Goal: Find specific page/section: Find specific page/section

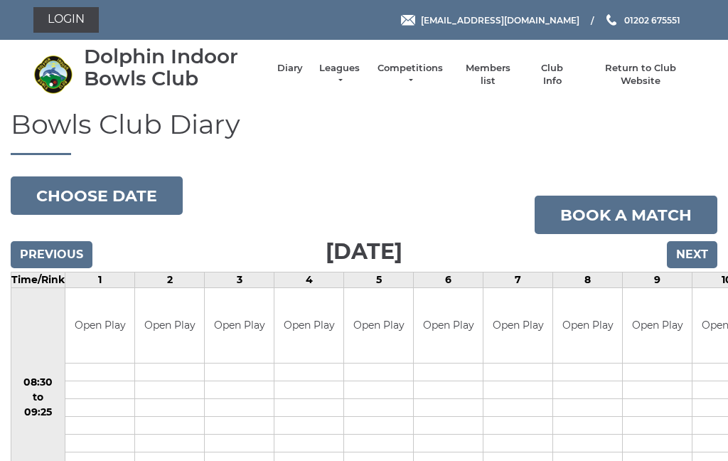
click at [491, 78] on link "Members list" at bounding box center [487, 75] width 59 height 26
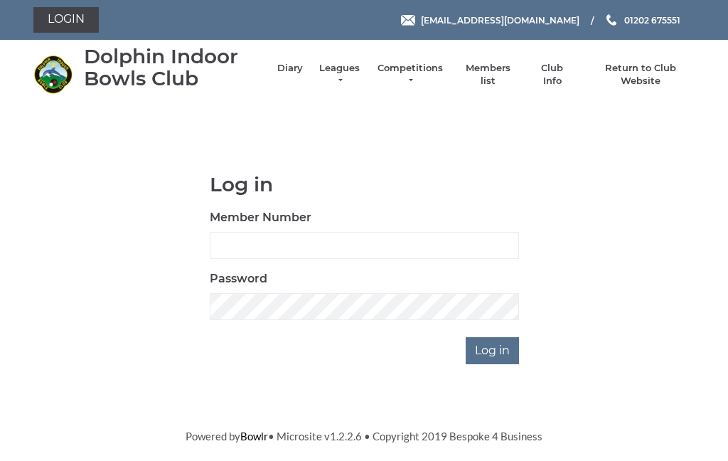
click at [356, 245] on input "Member Number" at bounding box center [364, 245] width 309 height 27
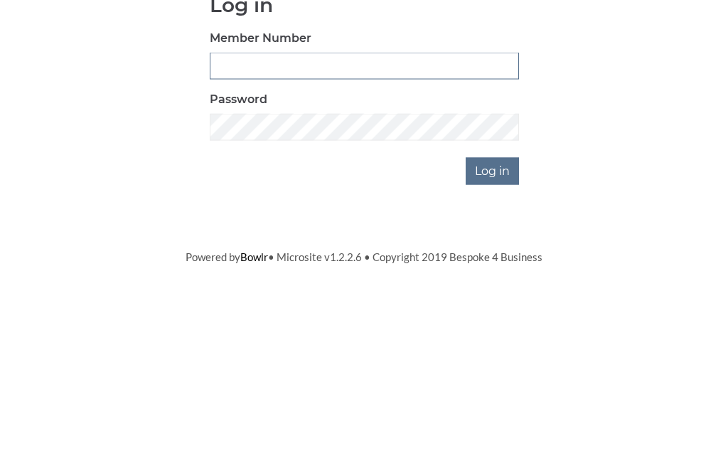
type input "2510"
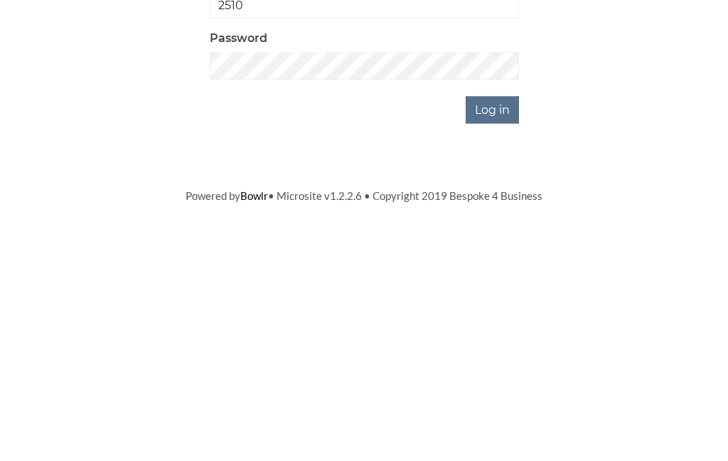
click at [492, 337] on input "Log in" at bounding box center [492, 350] width 53 height 27
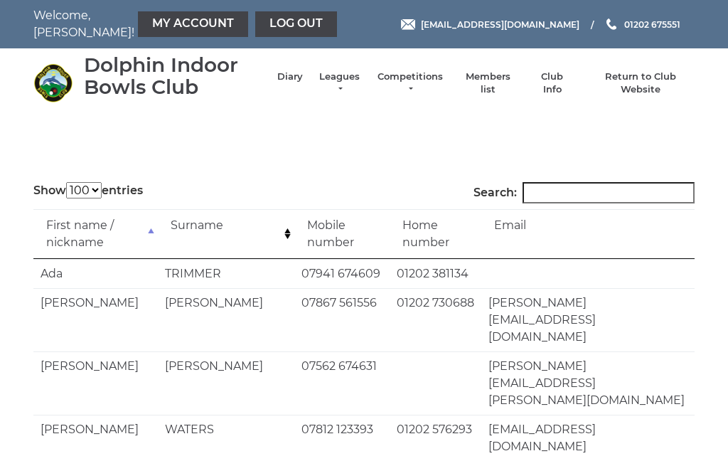
select select "100"
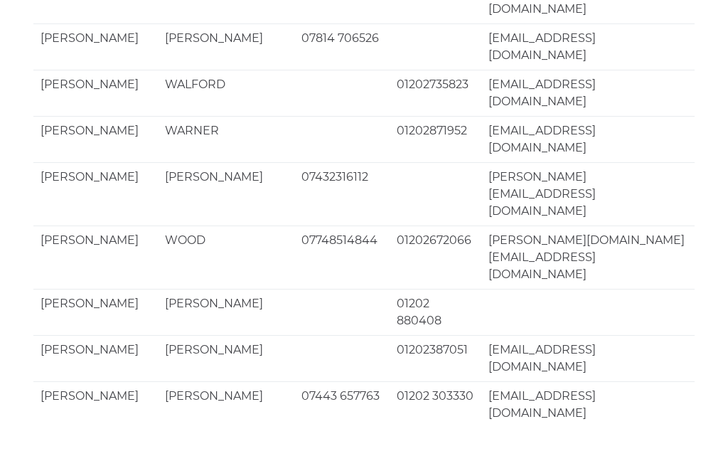
scroll to position [2771, 0]
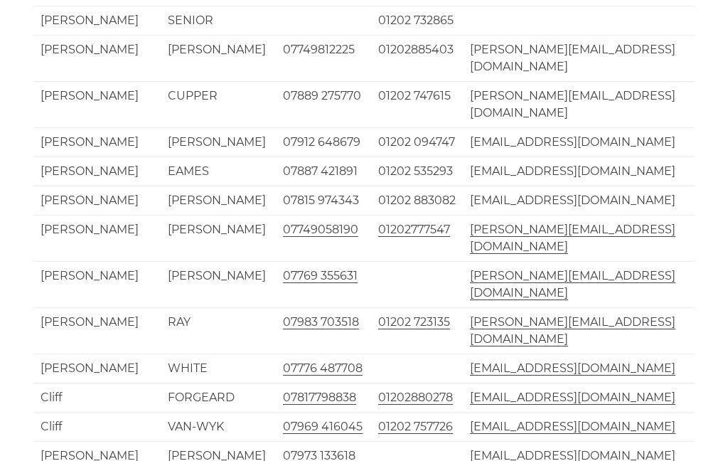
scroll to position [2788, 0]
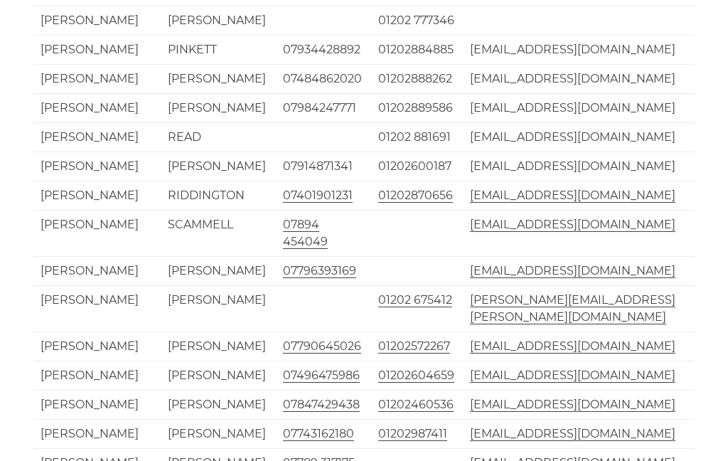
scroll to position [2828, 0]
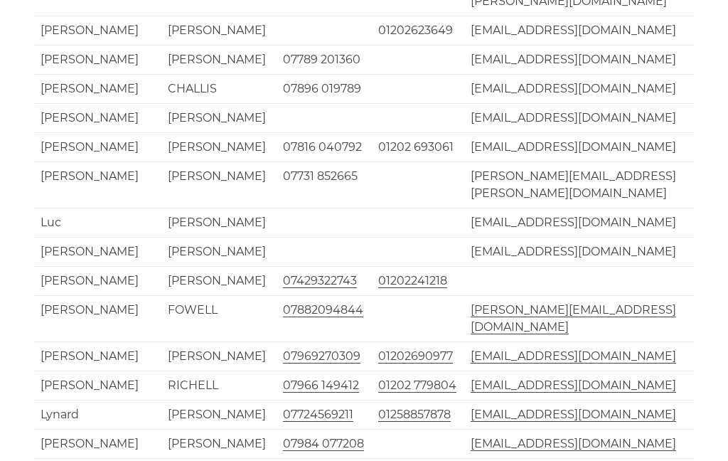
scroll to position [2862, 0]
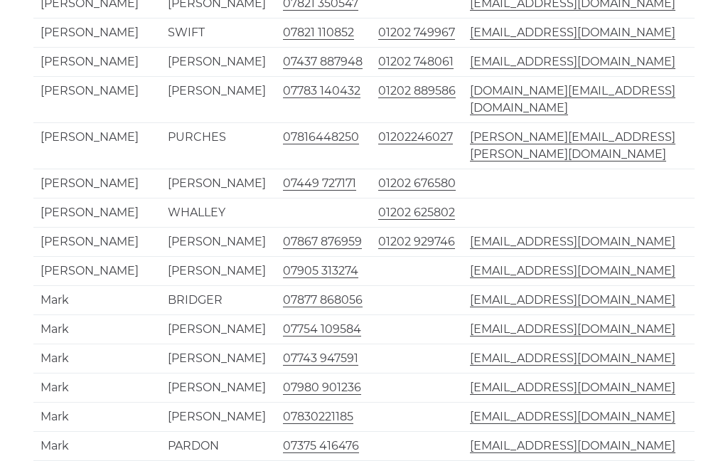
scroll to position [479, 0]
